Goal: Task Accomplishment & Management: Use online tool/utility

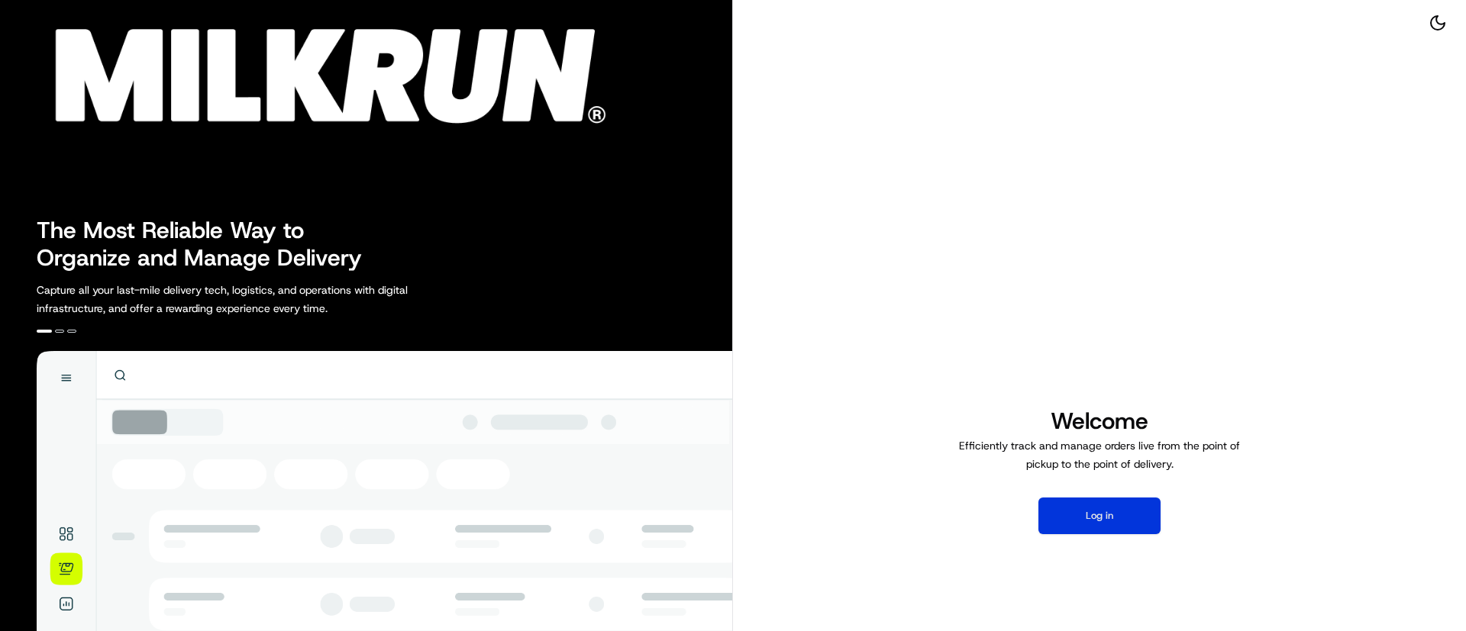
click at [1080, 526] on button "Log in" at bounding box center [1099, 516] width 122 height 37
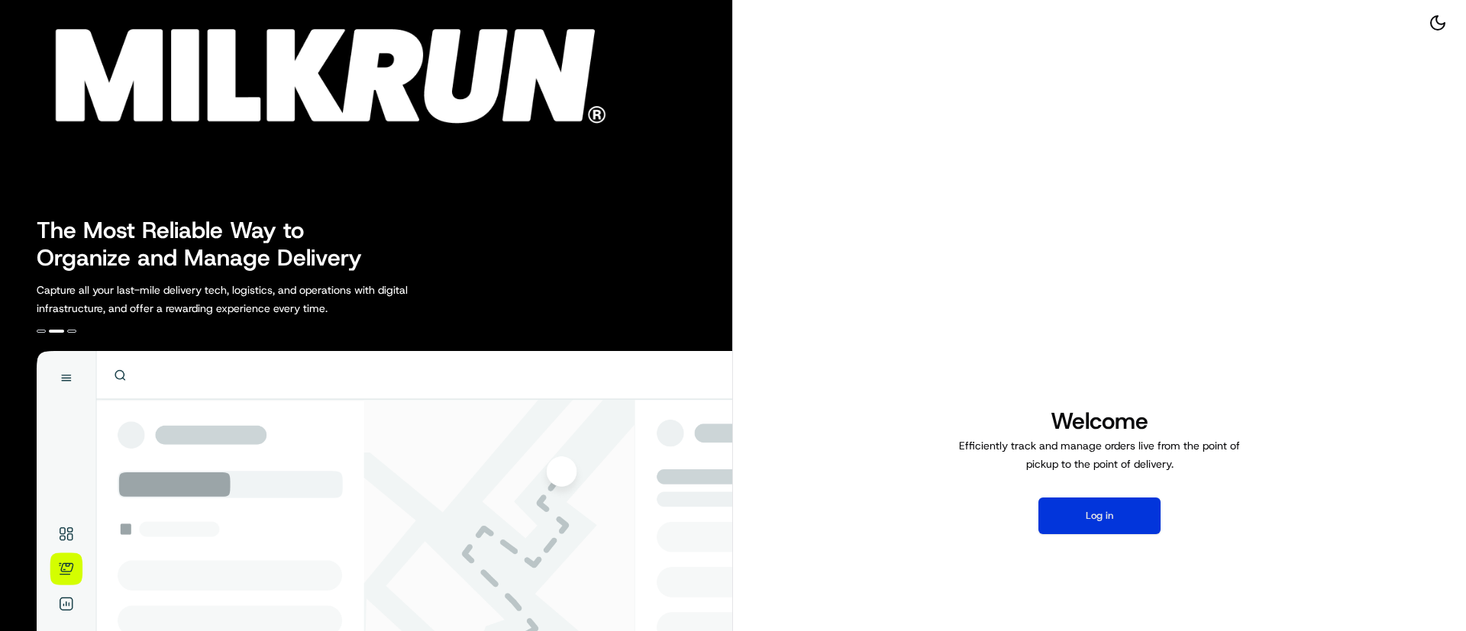
click at [1080, 520] on button "Log in" at bounding box center [1099, 516] width 122 height 37
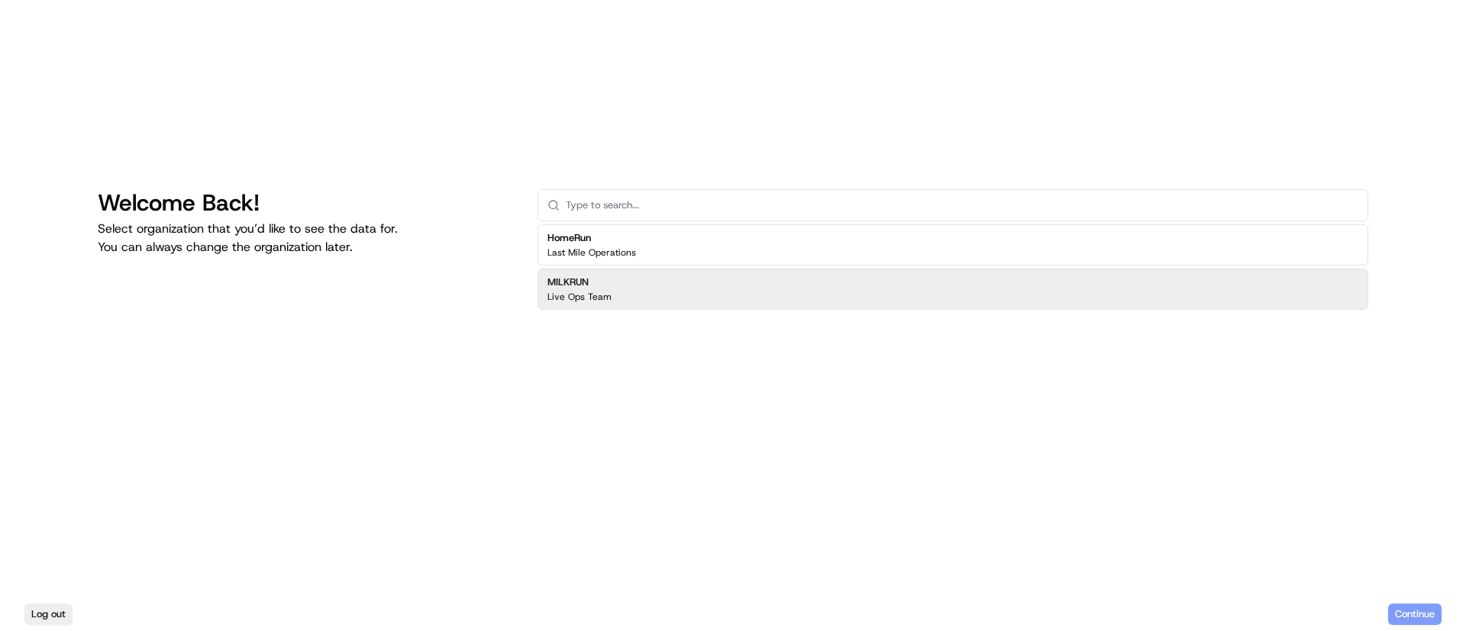
click at [687, 293] on div "MILKRUN Live Ops Team" at bounding box center [952, 289] width 831 height 41
click at [1428, 610] on button "Continue" at bounding box center [1414, 614] width 53 height 21
